Goal: Navigation & Orientation: Find specific page/section

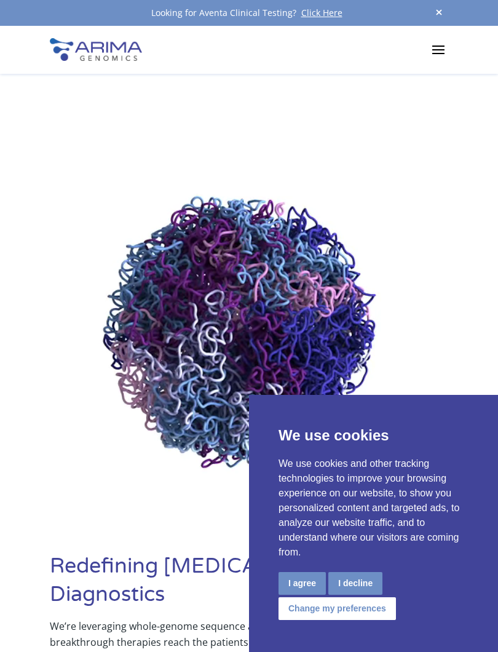
click at [291, 586] on button "I agree" at bounding box center [302, 583] width 47 height 23
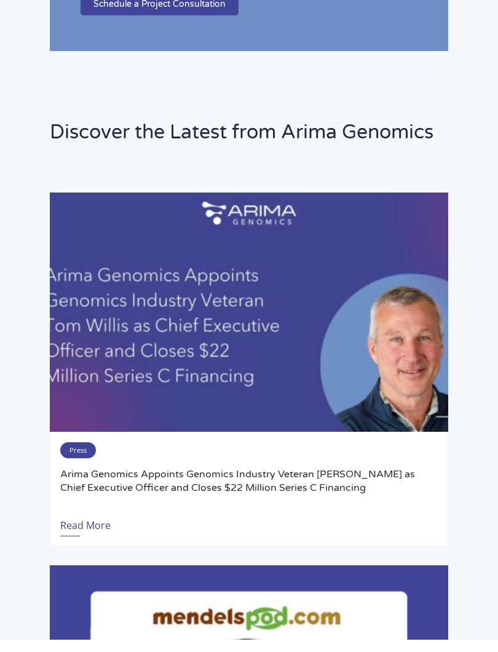
scroll to position [5083, 0]
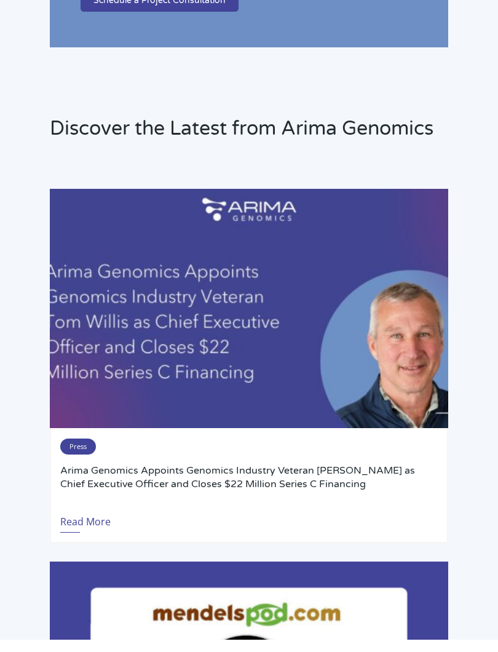
click at [84, 451] on span "Press" at bounding box center [78, 459] width 36 height 16
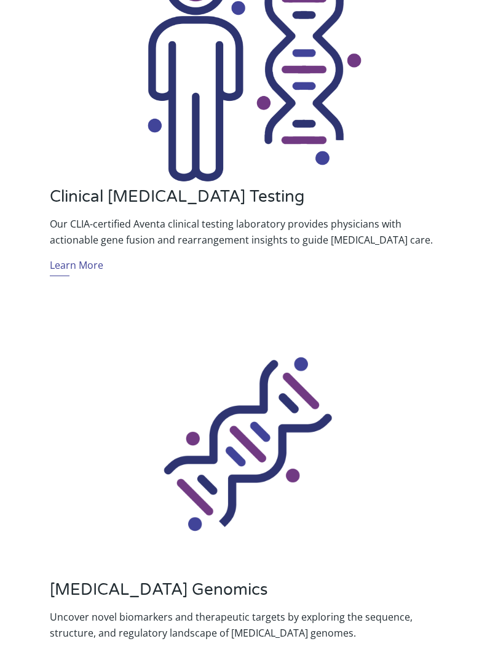
scroll to position [0, 0]
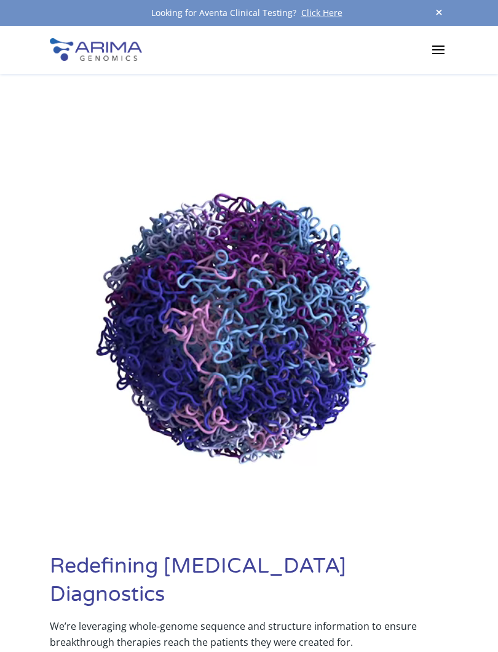
click at [442, 44] on span at bounding box center [439, 49] width 20 height 20
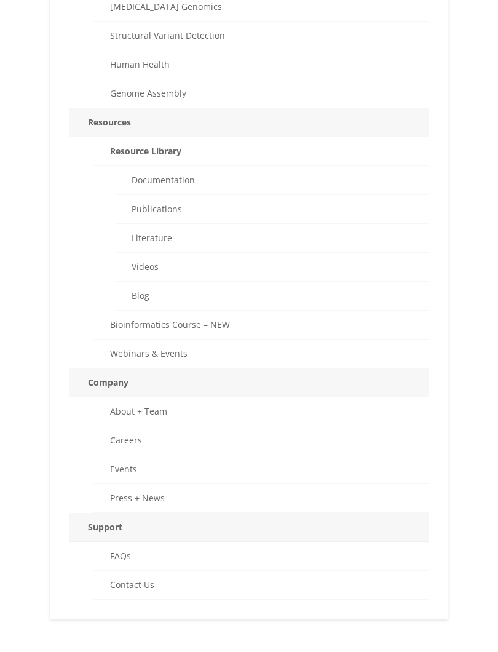
scroll to position [550, 0]
click at [178, 410] on link "About + Team" at bounding box center [260, 424] width 335 height 29
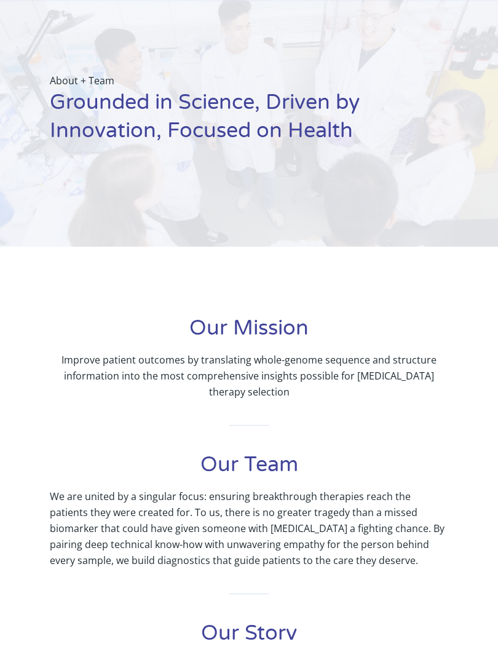
scroll to position [37, 0]
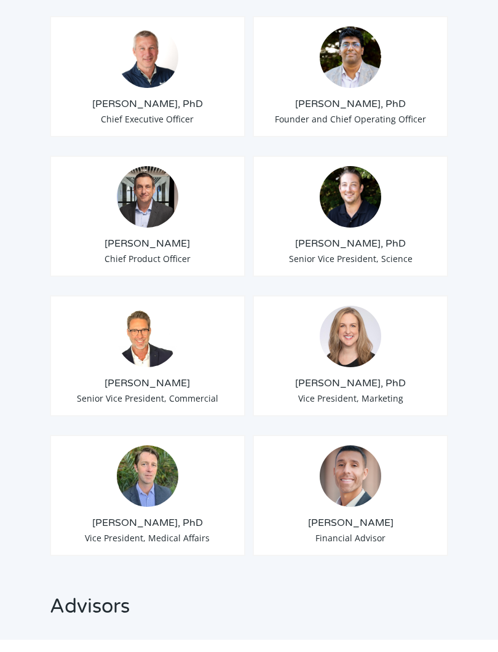
scroll to position [1226, 0]
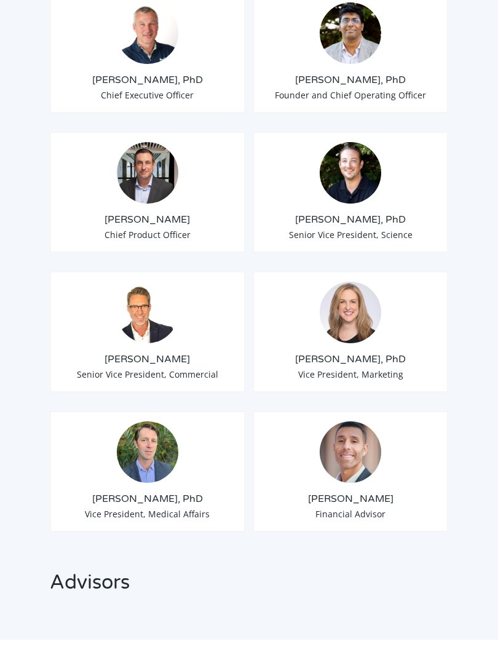
click at [330, 226] on h3 "Anthony Schmitt, PhD" at bounding box center [350, 233] width 175 height 14
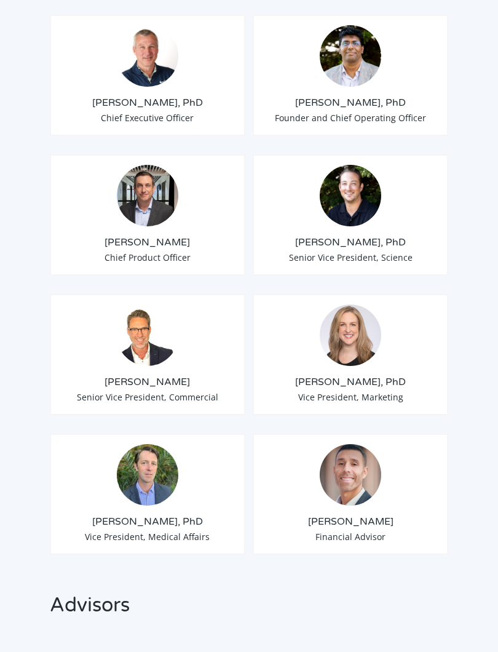
scroll to position [1216, 0]
click at [362, 204] on img at bounding box center [350, 195] width 61 height 61
click at [351, 242] on h3 "Anthony Schmitt, PhD" at bounding box center [350, 243] width 175 height 14
click at [351, 246] on h3 "Anthony Schmitt, PhD" at bounding box center [350, 243] width 175 height 14
click at [357, 192] on img at bounding box center [350, 195] width 61 height 61
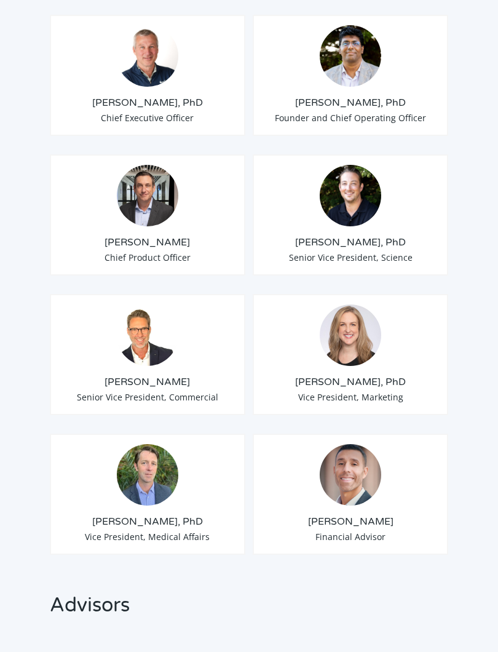
click at [348, 205] on img at bounding box center [350, 195] width 61 height 61
click at [369, 52] on img at bounding box center [350, 56] width 61 height 61
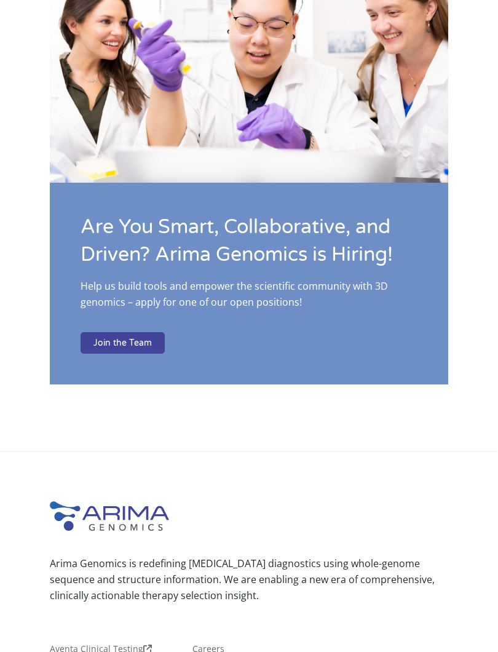
scroll to position [2548, 0]
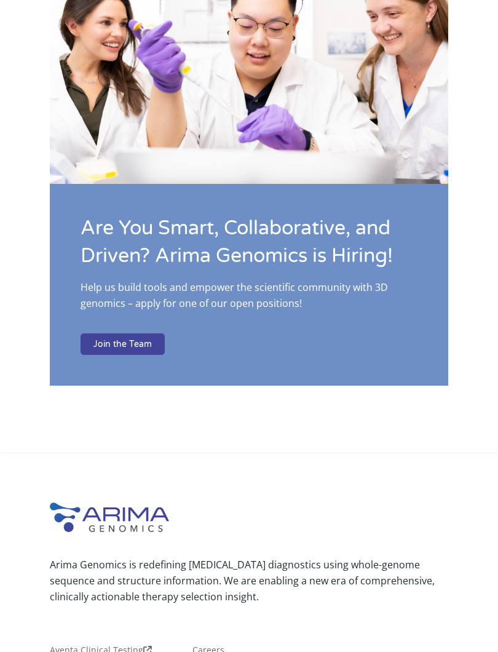
click at [135, 333] on link "Join the Team" at bounding box center [123, 344] width 84 height 22
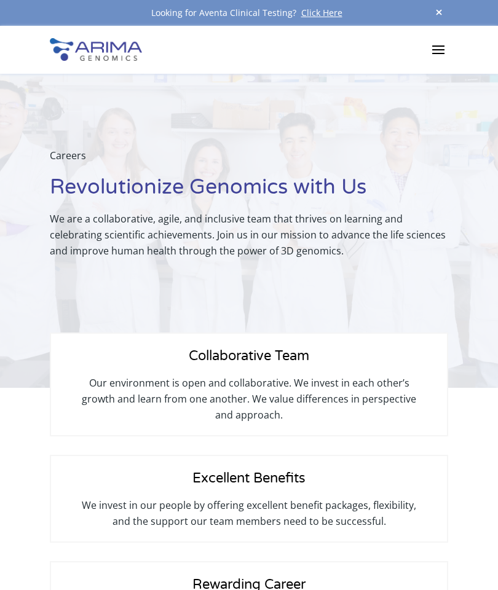
click at [440, 50] on span at bounding box center [439, 49] width 20 height 20
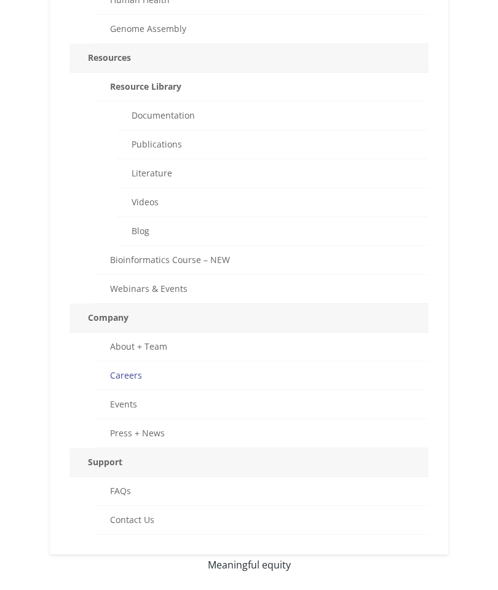
scroll to position [635, 0]
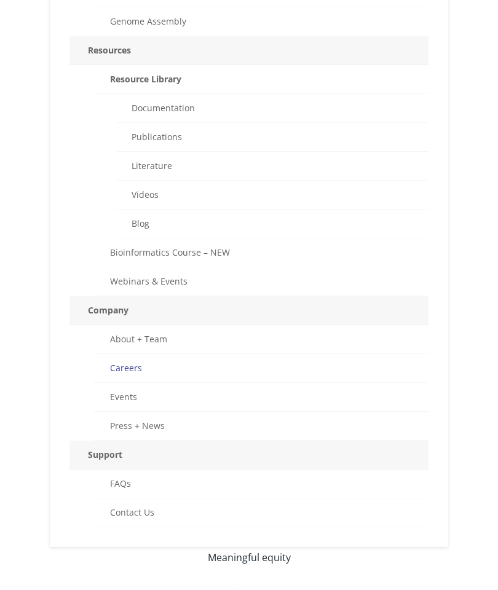
click at [157, 335] on link "About + Team" at bounding box center [260, 339] width 335 height 29
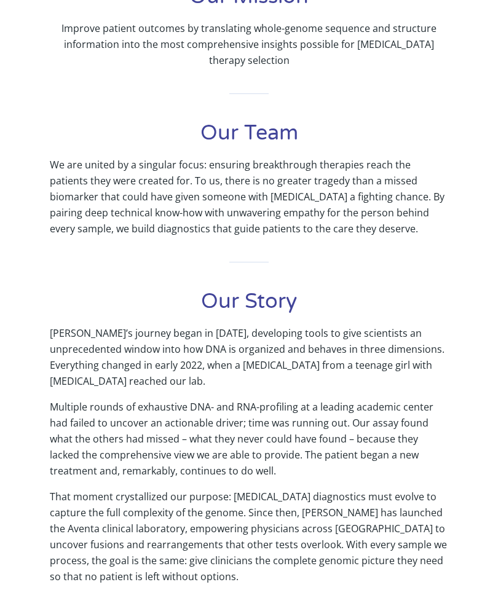
scroll to position [430, 0]
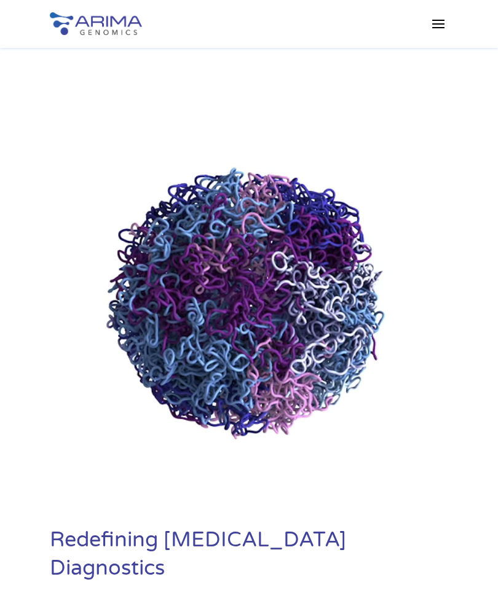
click at [442, 20] on span at bounding box center [439, 24] width 20 height 20
